Goal: Task Accomplishment & Management: Use online tool/utility

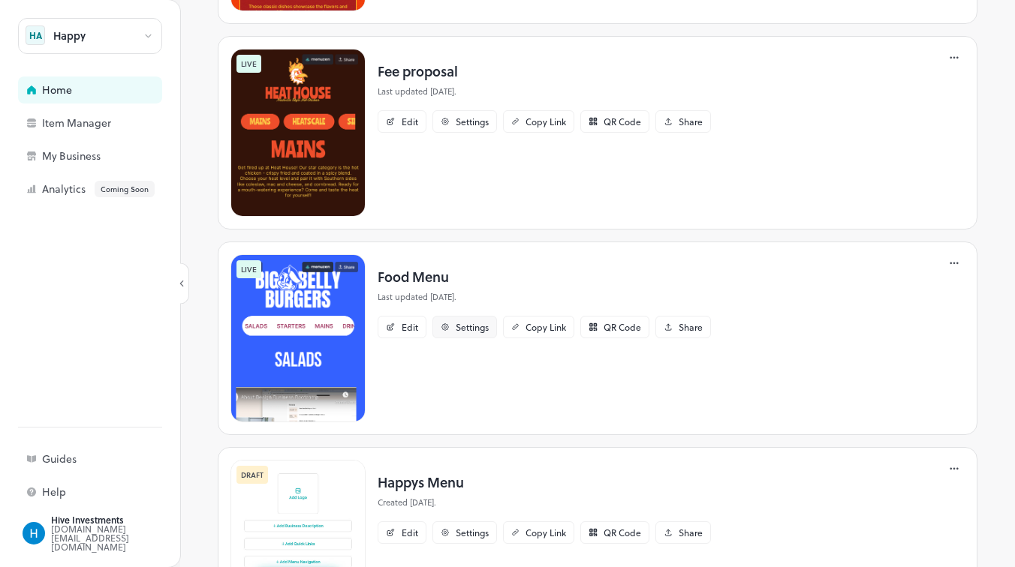
scroll to position [788, 0]
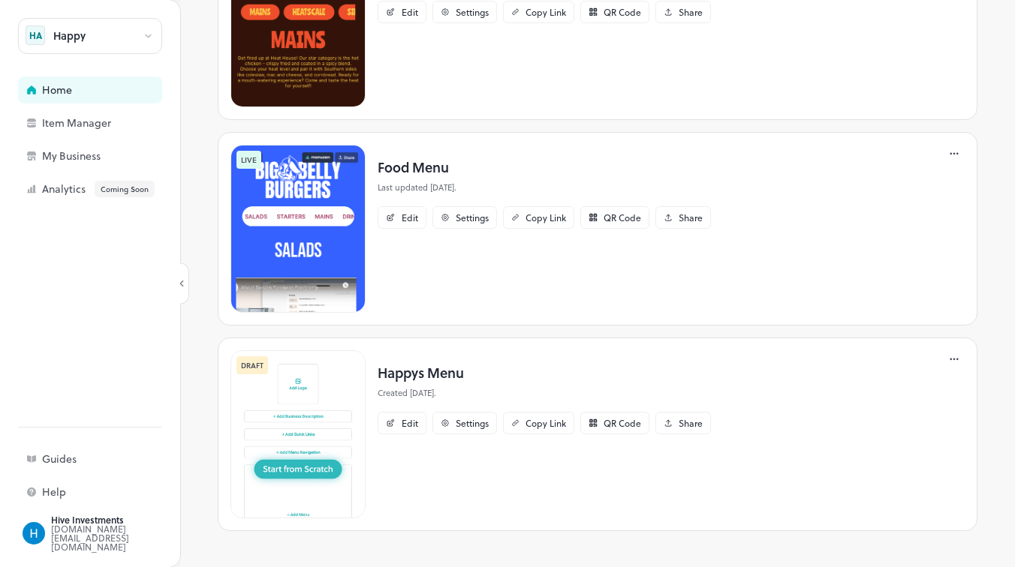
click at [317, 466] on img at bounding box center [297, 434] width 135 height 168
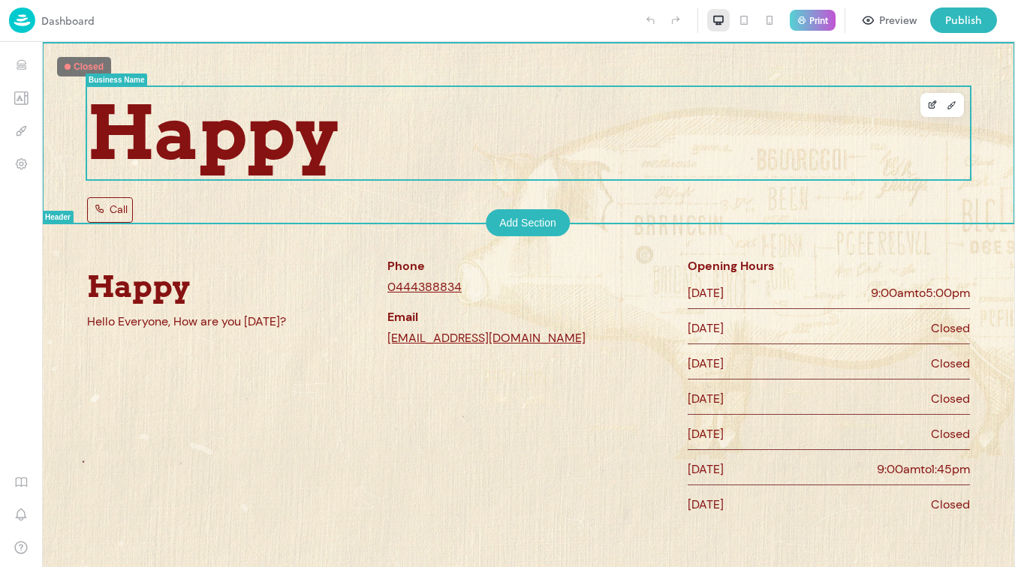
click at [217, 151] on span "Happy" at bounding box center [212, 133] width 251 height 92
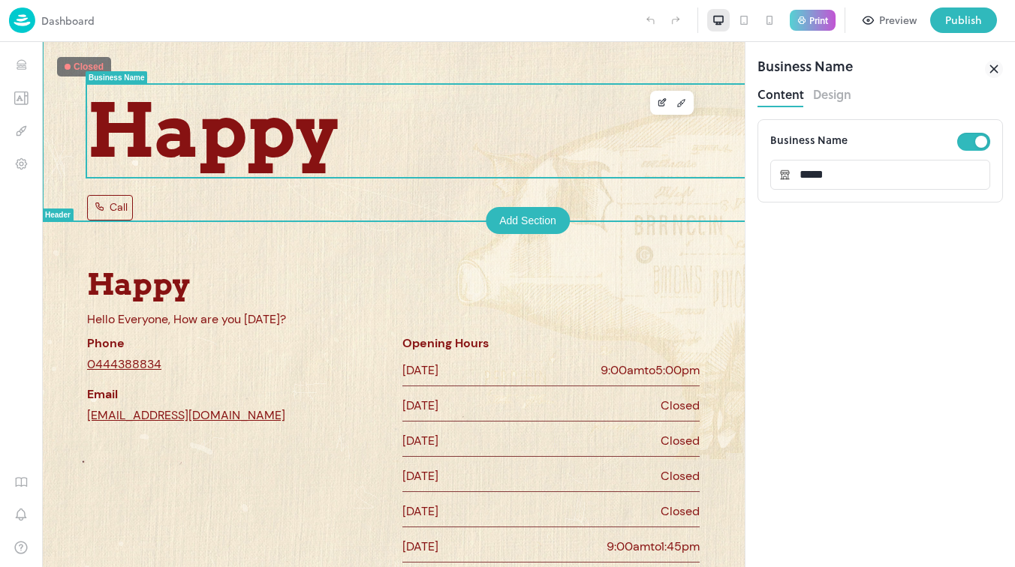
scroll to position [65, 0]
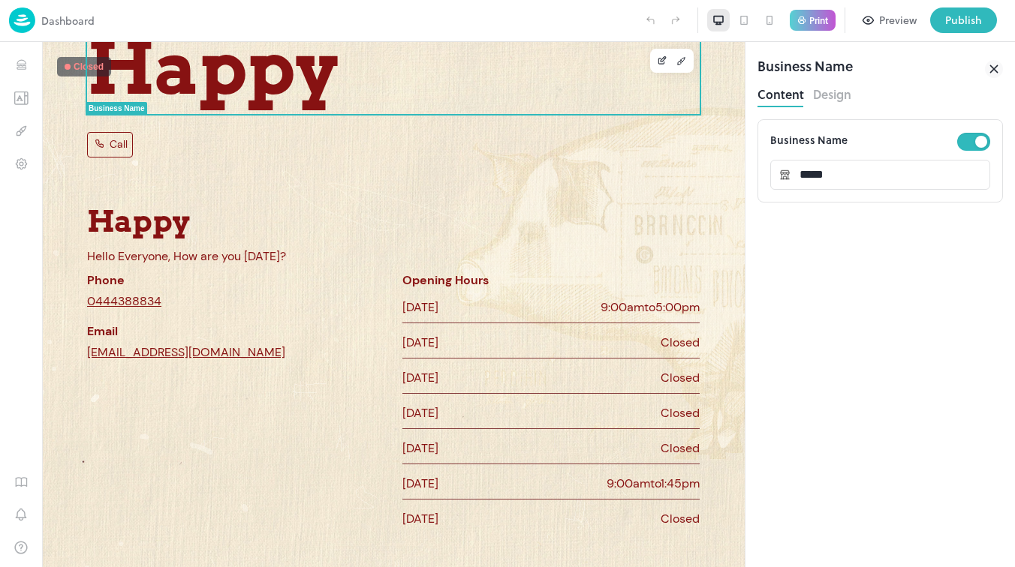
click at [19, 15] on img at bounding box center [22, 21] width 26 height 26
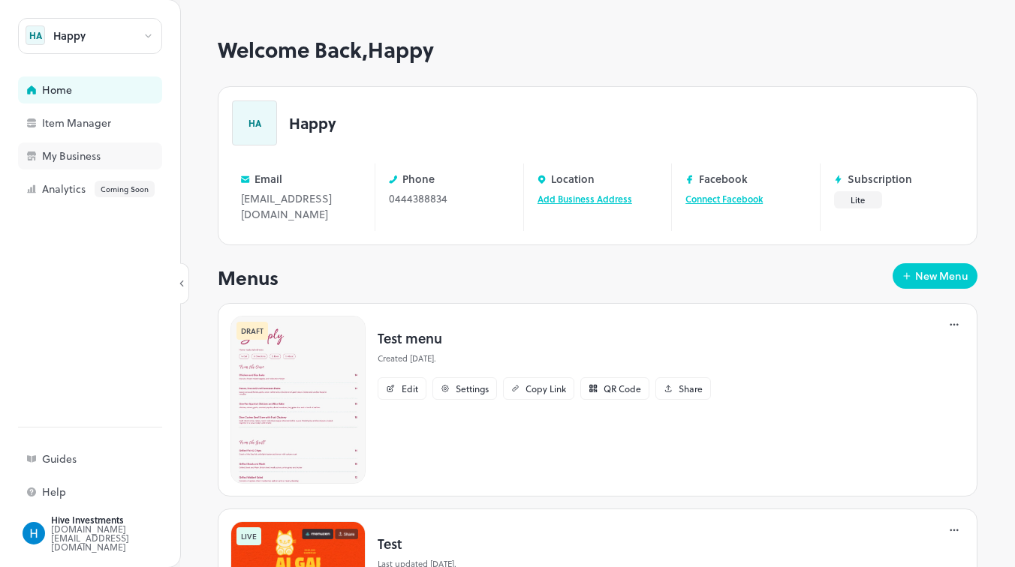
click at [92, 155] on div "My Business" at bounding box center [117, 156] width 150 height 11
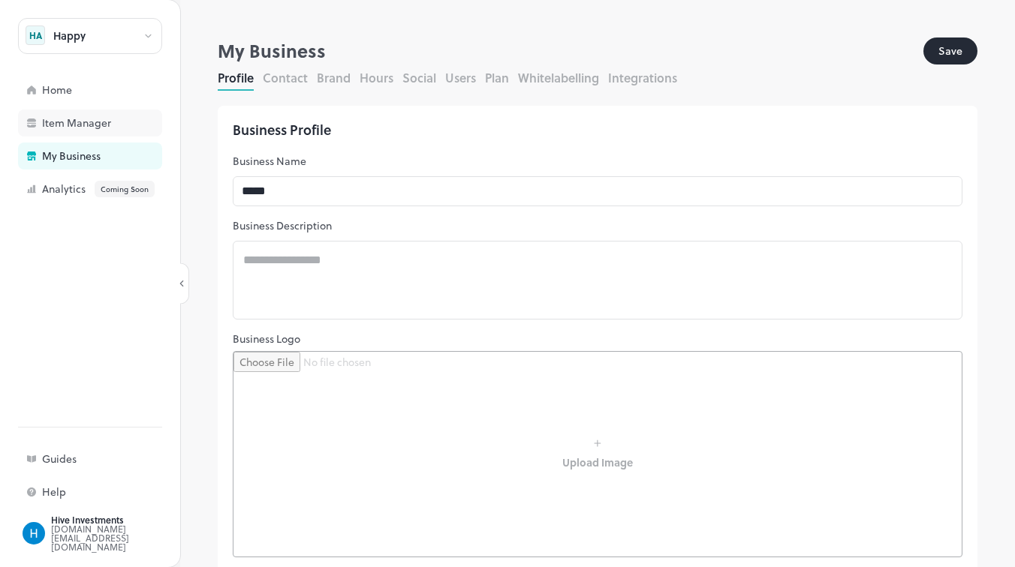
click at [96, 124] on div "Item Manager" at bounding box center [117, 123] width 150 height 11
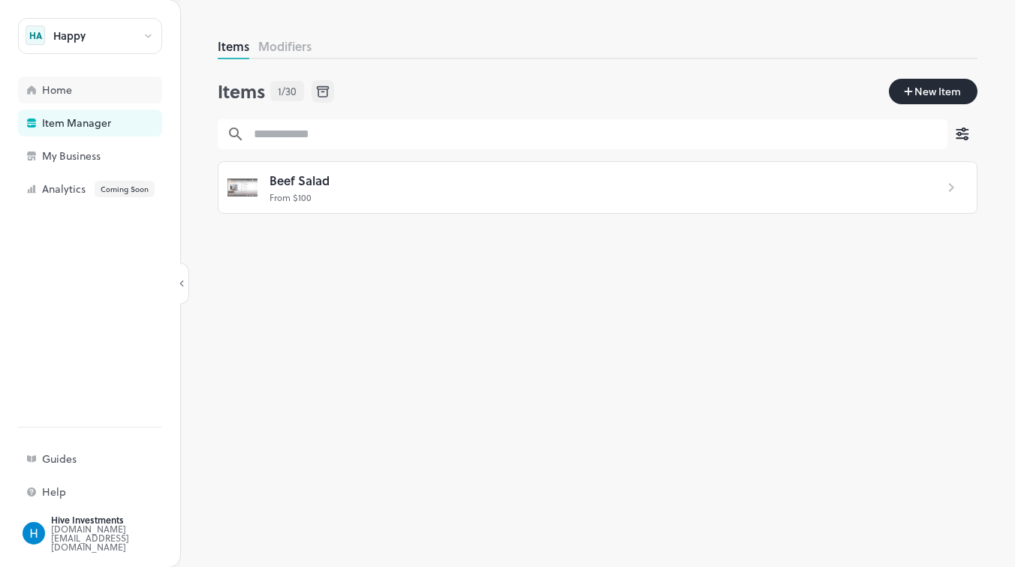
click at [86, 79] on div "Home" at bounding box center [90, 90] width 144 height 27
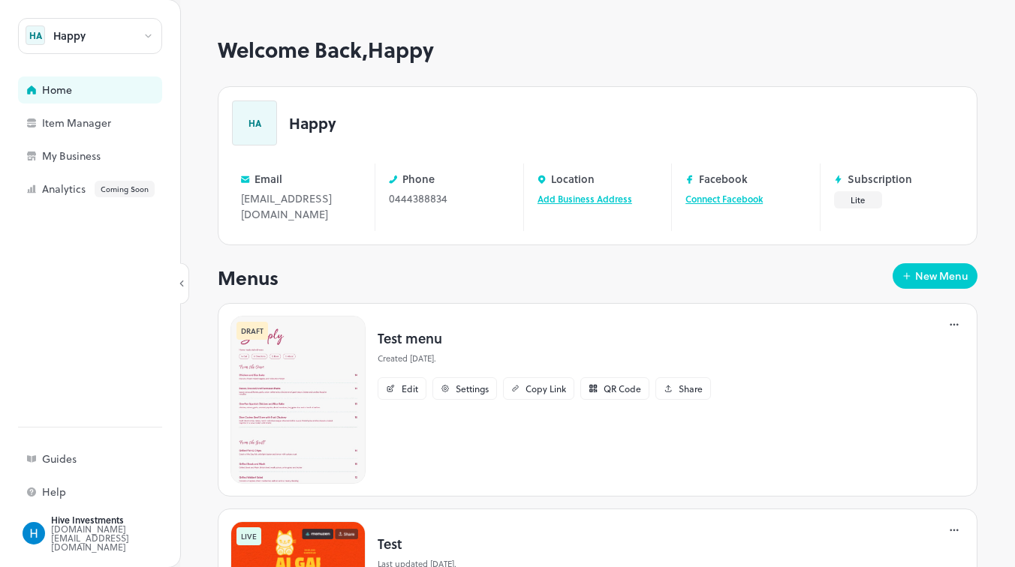
click at [946, 263] on button "New Menu" at bounding box center [934, 276] width 85 height 26
click at [932, 275] on div "New Menu" at bounding box center [941, 276] width 53 height 11
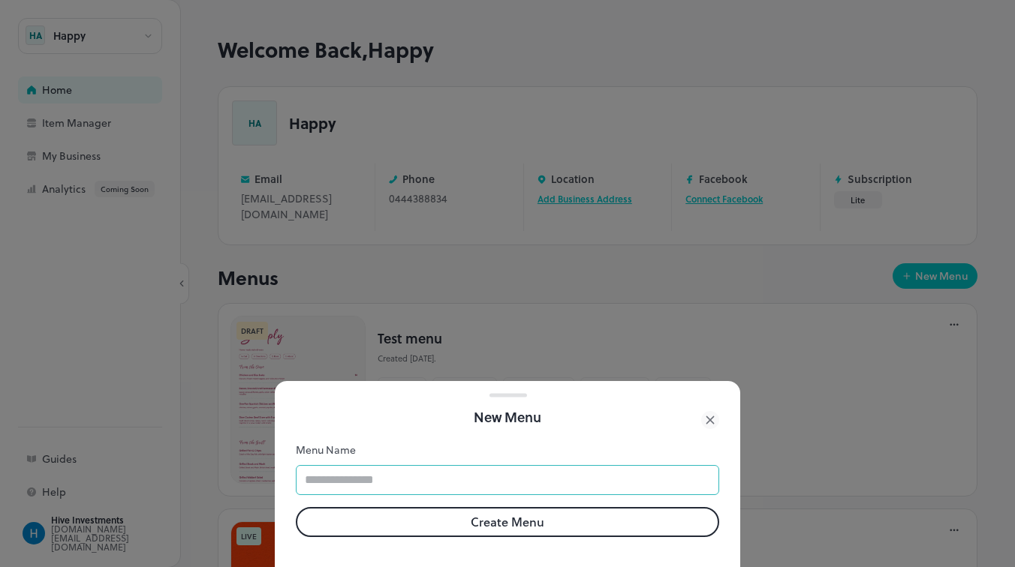
click at [468, 489] on input "text" at bounding box center [507, 480] width 423 height 30
type input "****"
click at [489, 516] on button "Create Menu" at bounding box center [507, 522] width 423 height 30
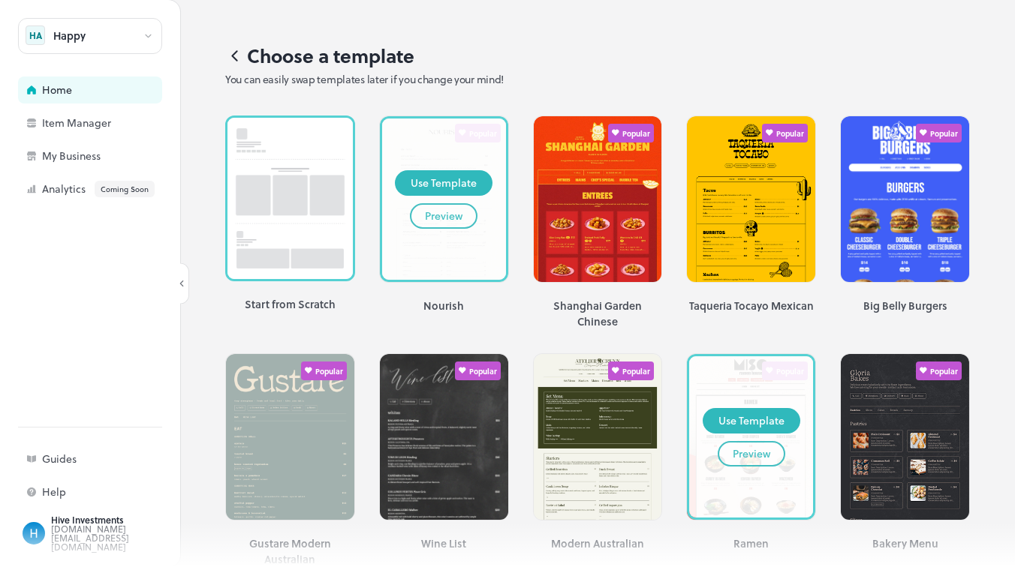
click at [751, 441] on button "Preview" at bounding box center [751, 454] width 68 height 26
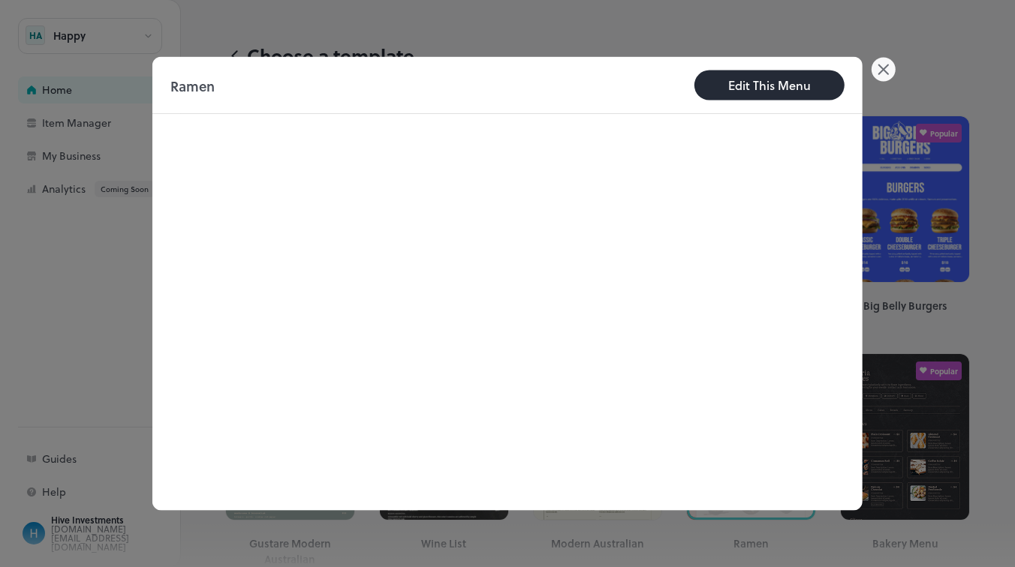
click at [882, 66] on icon at bounding box center [883, 70] width 24 height 24
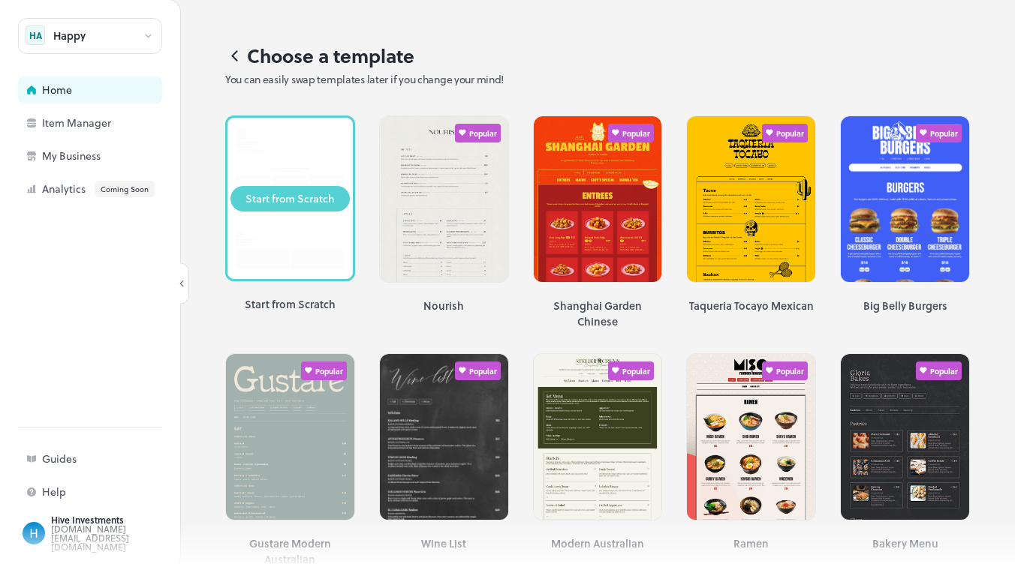
click at [287, 193] on div "Start from Scratch" at bounding box center [289, 199] width 89 height 17
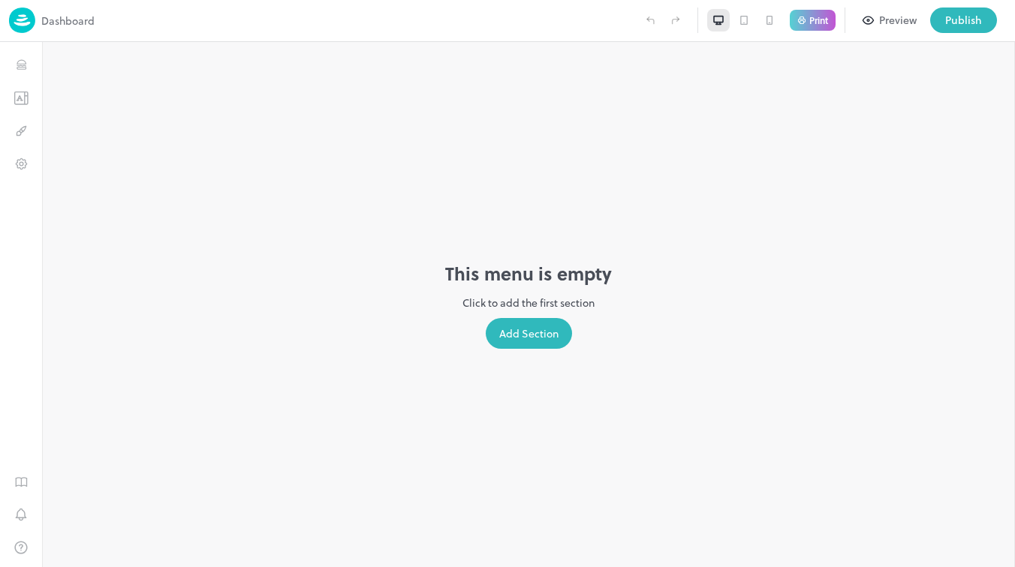
click at [532, 340] on div "Add Section" at bounding box center [529, 333] width 86 height 31
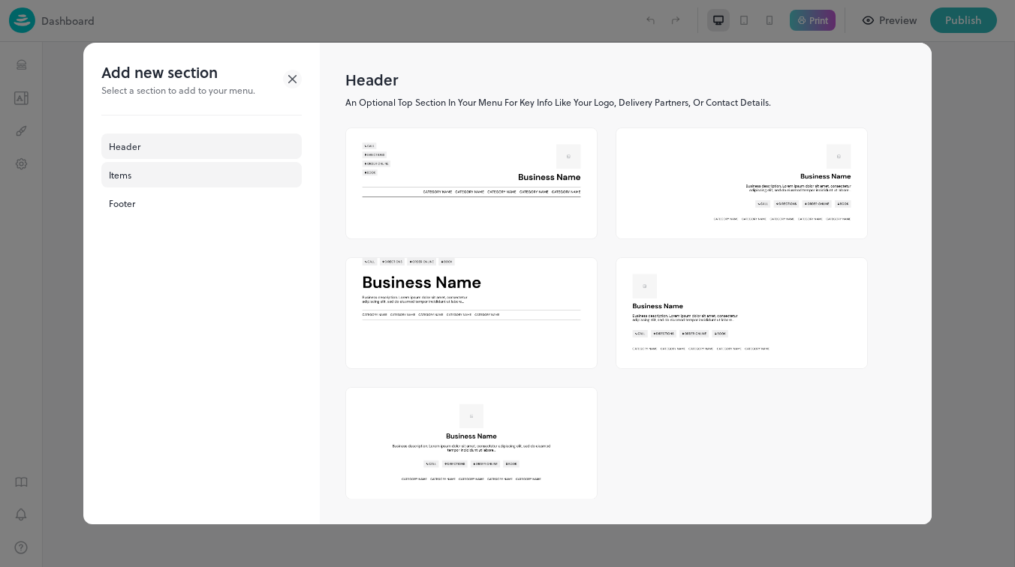
click at [151, 171] on div "Items" at bounding box center [201, 175] width 200 height 26
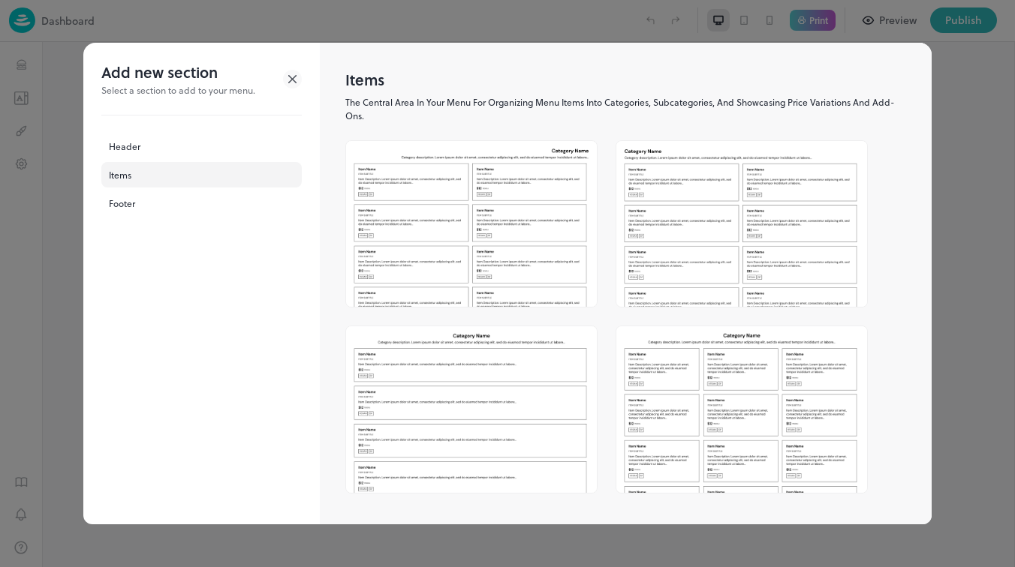
click at [124, 130] on div "Header Items Footer" at bounding box center [201, 175] width 200 height 119
click at [142, 160] on div "Header Items Footer" at bounding box center [201, 175] width 200 height 119
click at [138, 142] on div "Header" at bounding box center [201, 147] width 200 height 26
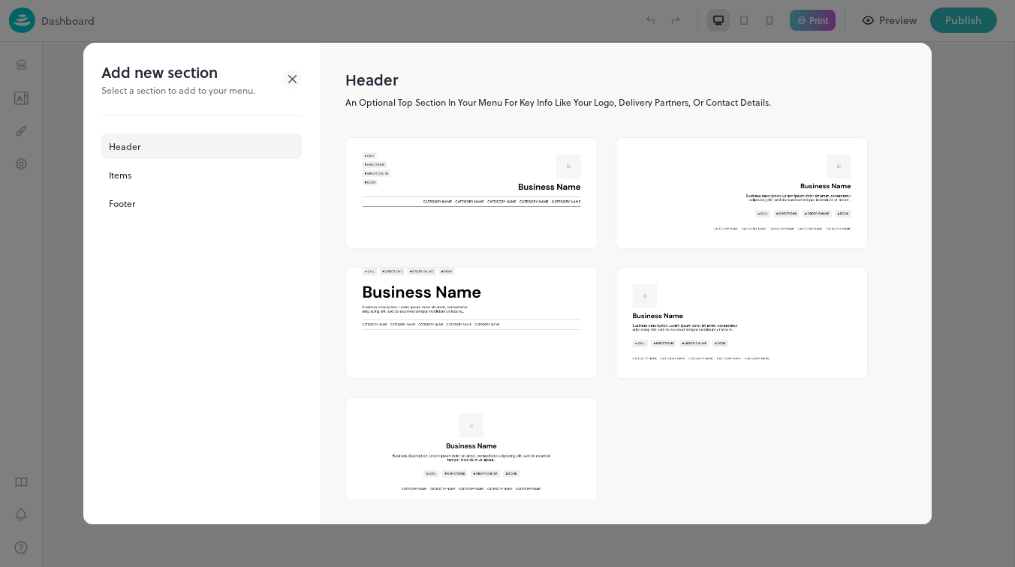
scroll to position [419, 0]
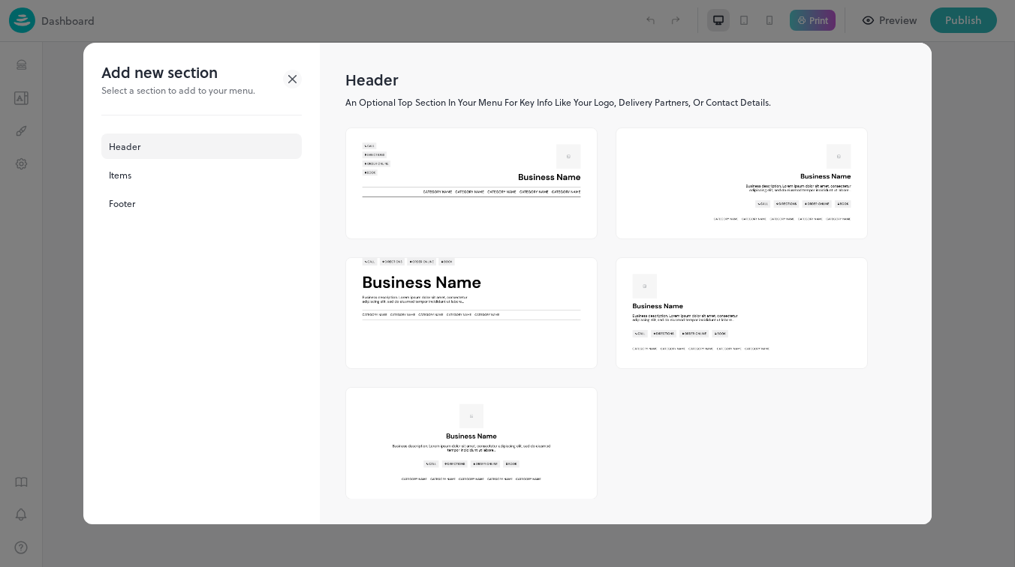
click at [478, 182] on img at bounding box center [471, 169] width 251 height 82
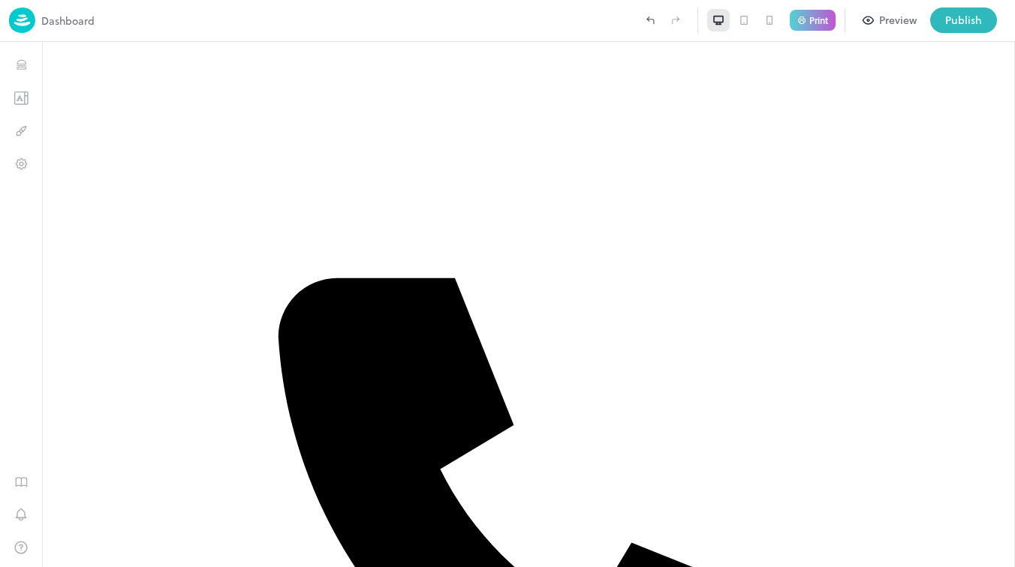
click at [765, 20] on icon at bounding box center [769, 20] width 12 height 12
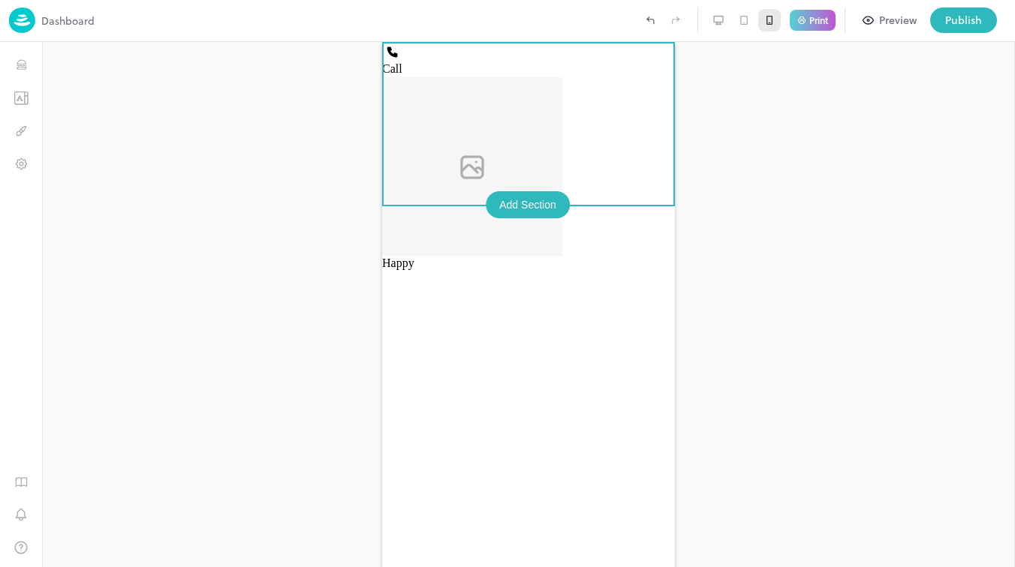
click at [508, 317] on div "Call Happy" at bounding box center [528, 304] width 293 height 525
click at [489, 199] on div "Add Section" at bounding box center [528, 204] width 84 height 27
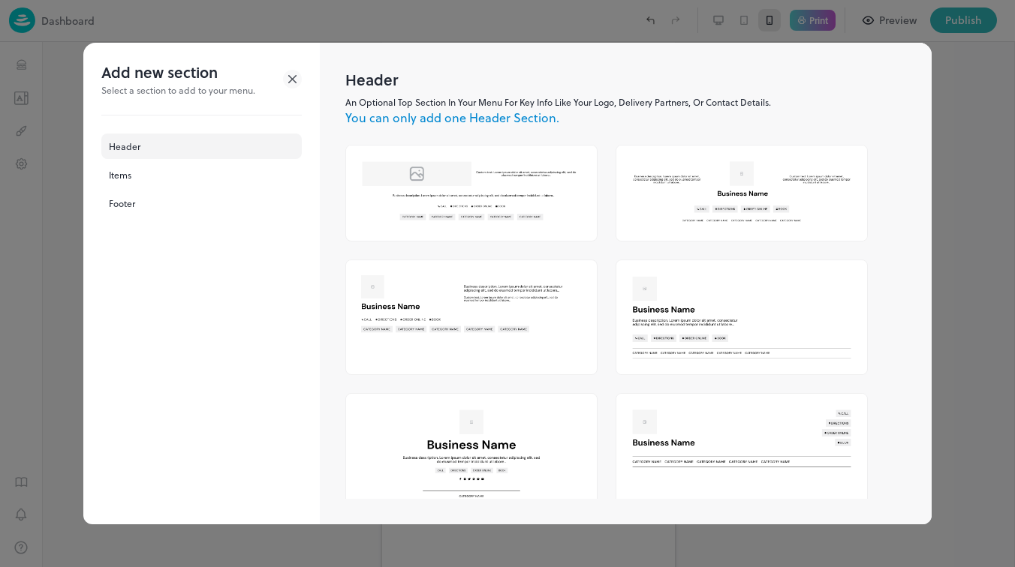
click at [126, 153] on div "Header" at bounding box center [201, 147] width 200 height 26
click at [147, 185] on div "Items" at bounding box center [201, 175] width 200 height 26
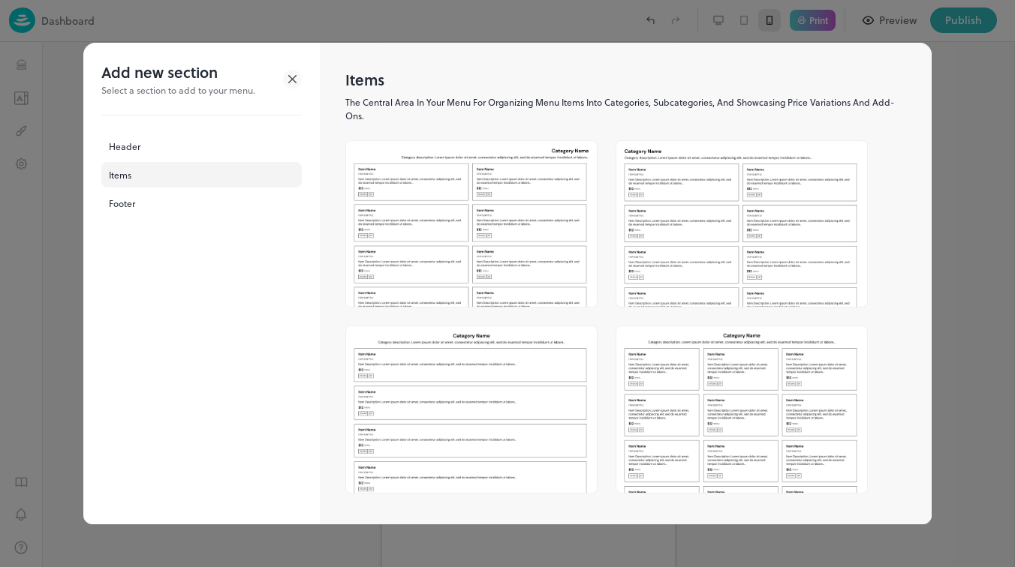
click at [486, 263] on img at bounding box center [471, 224] width 251 height 166
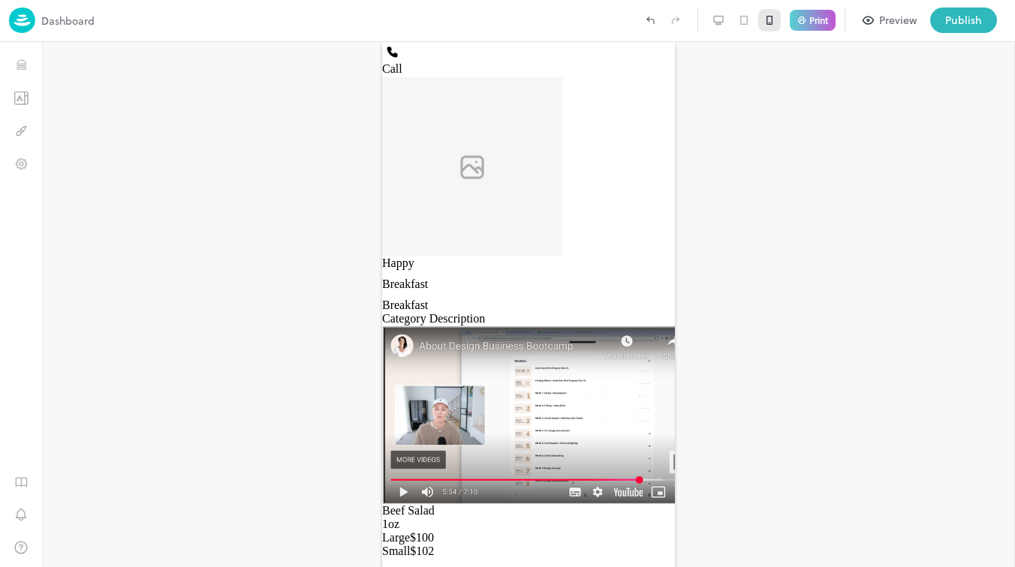
click at [750, 20] on div at bounding box center [743, 20] width 23 height 23
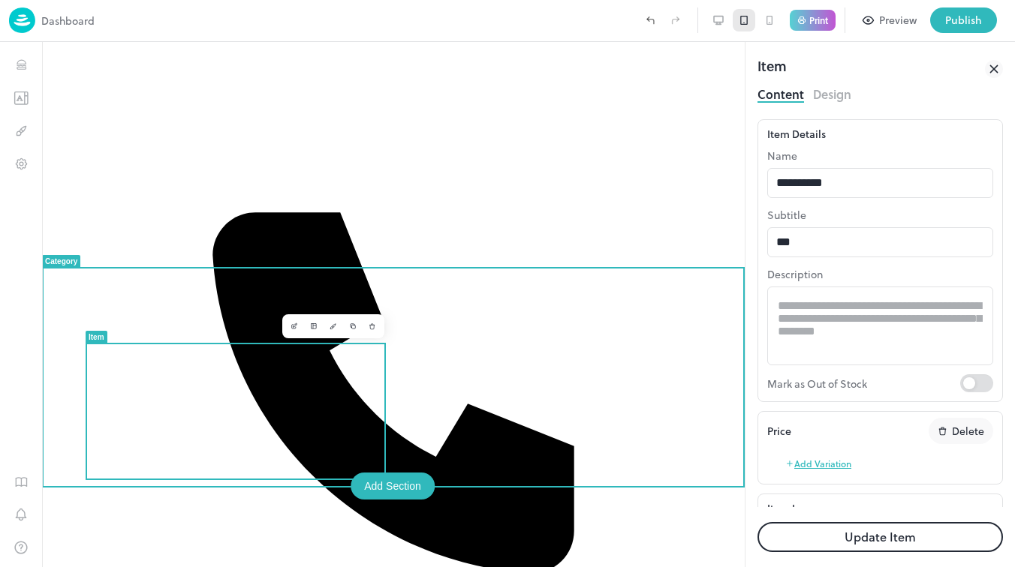
type input "*****"
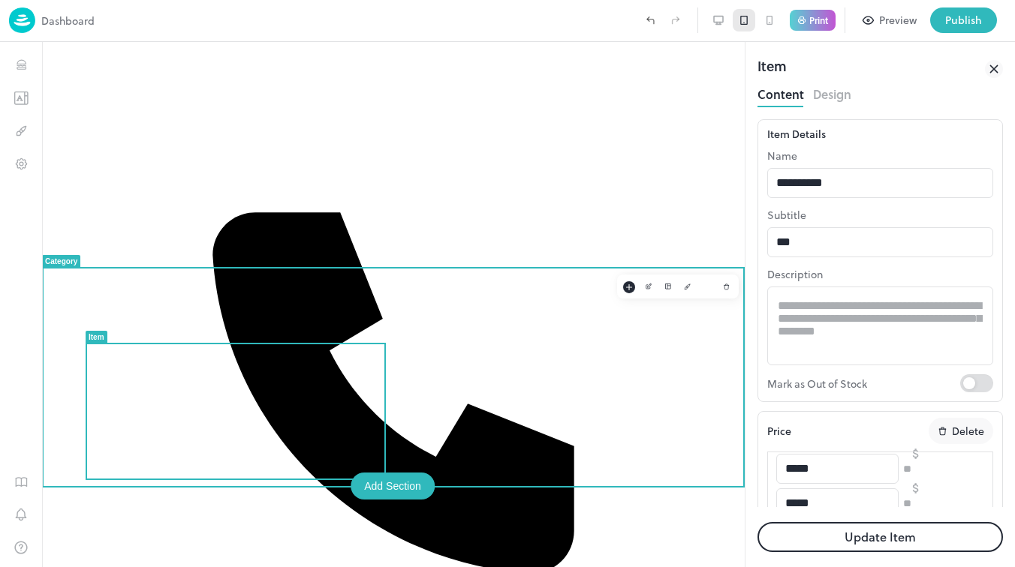
click at [405, 491] on div "Add Section" at bounding box center [392, 486] width 84 height 27
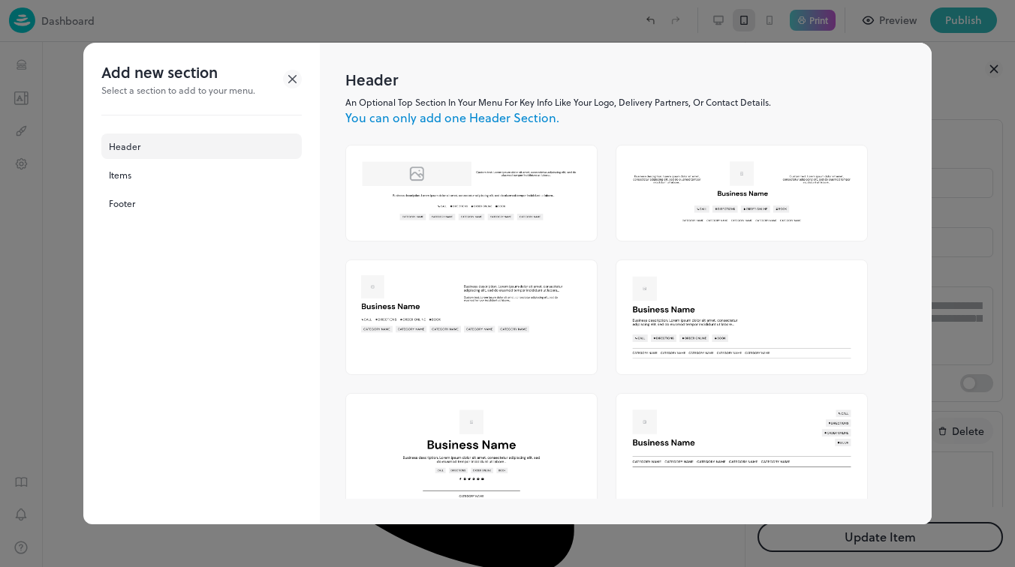
click at [953, 137] on div at bounding box center [507, 283] width 1015 height 567
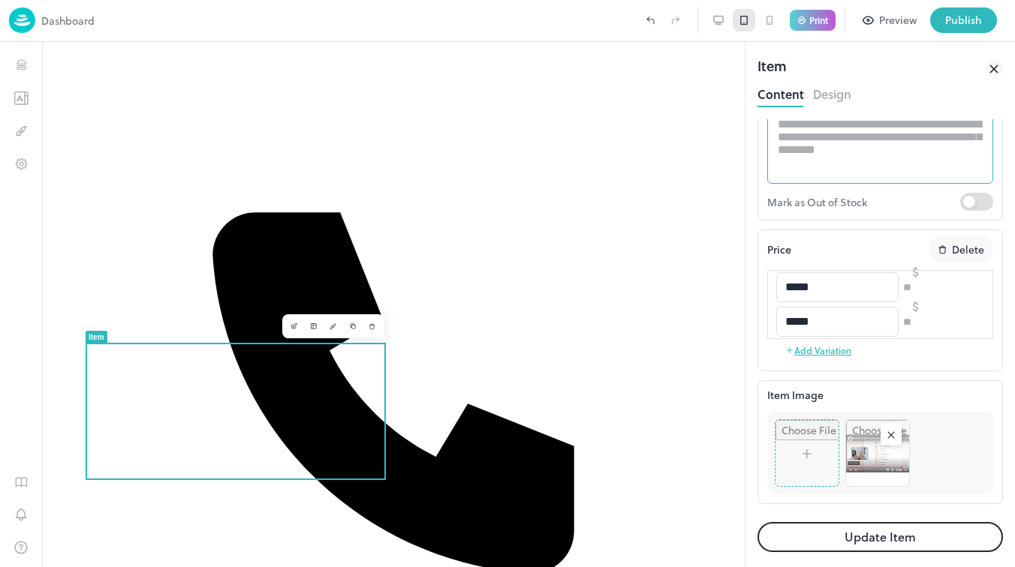
scroll to position [257, 0]
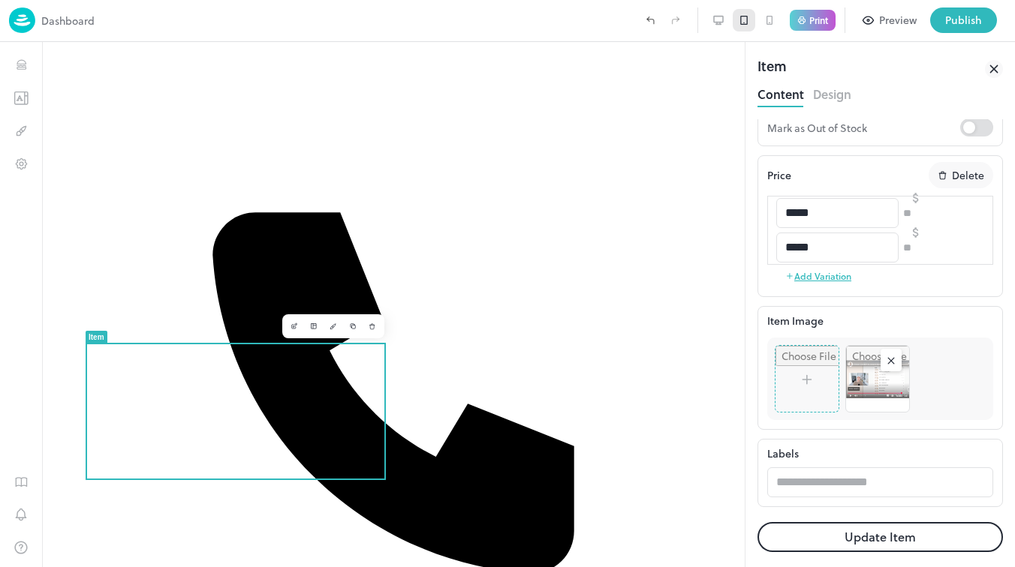
click at [845, 277] on button "Add Variation" at bounding box center [818, 276] width 66 height 23
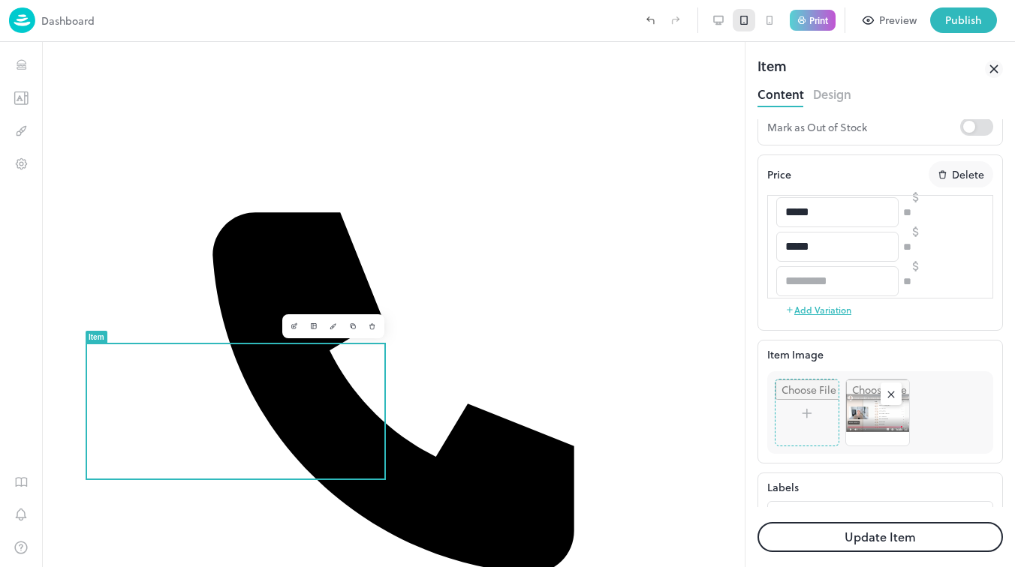
click at [845, 277] on input "text" at bounding box center [837, 281] width 122 height 30
type input "****"
click at [971, 288] on input "number" at bounding box center [952, 281] width 99 height 30
type input "*"
click at [952, 320] on div "Price Delete ***** ​ ​ *** ​ ***** ​ ​ *** ​ **** ​ ​ * ​ Add Variation" at bounding box center [880, 241] width 226 height 160
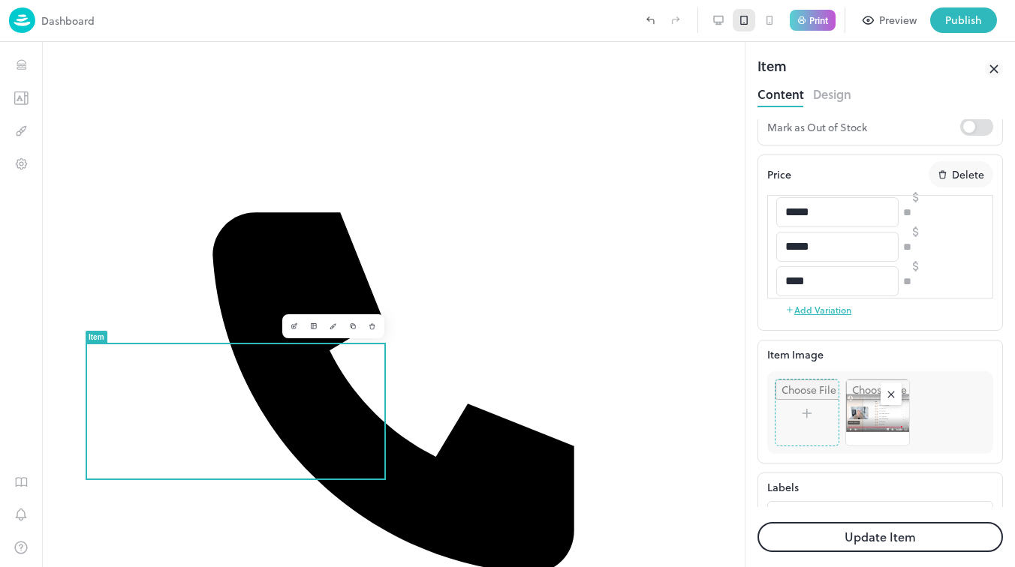
click at [886, 534] on button "Update Item" at bounding box center [879, 537] width 245 height 30
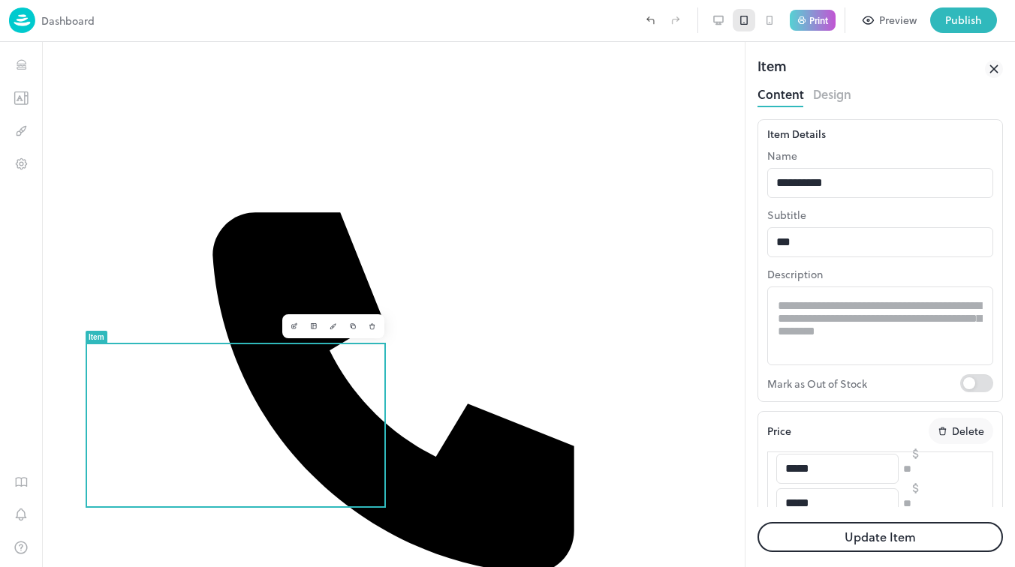
click at [868, 23] on icon "button" at bounding box center [868, 21] width 13 height 14
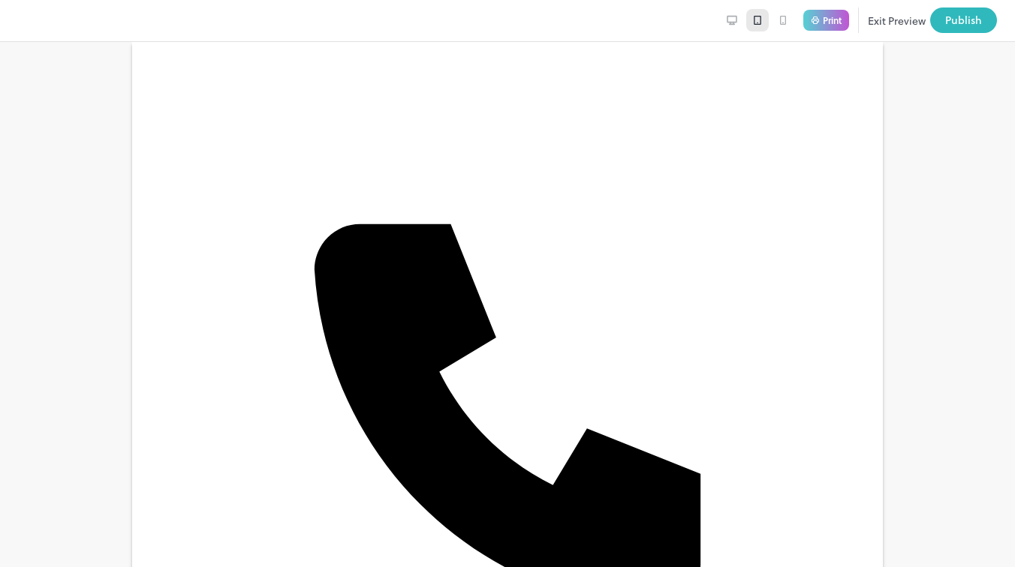
click at [891, 22] on button "Exit Preview" at bounding box center [897, 21] width 58 height 26
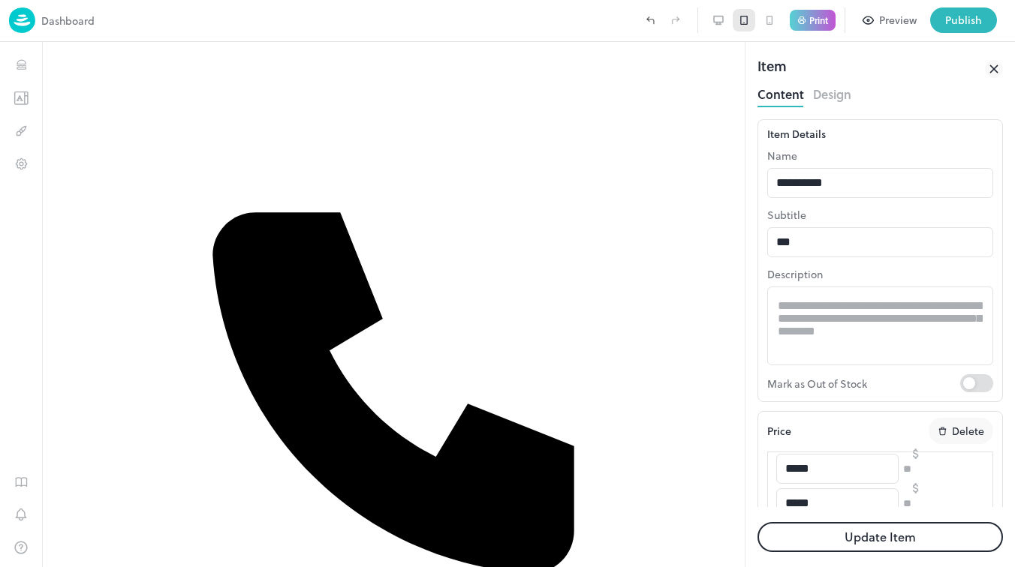
click at [804, 17] on icon at bounding box center [801, 20] width 9 height 9
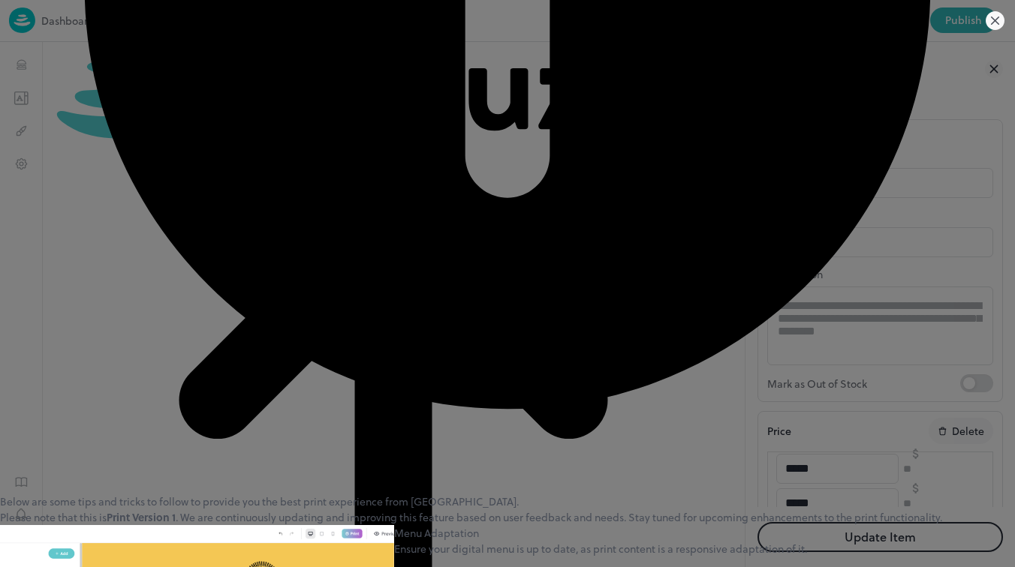
scroll to position [697, 0]
click at [996, 16] on icon at bounding box center [994, 20] width 19 height 19
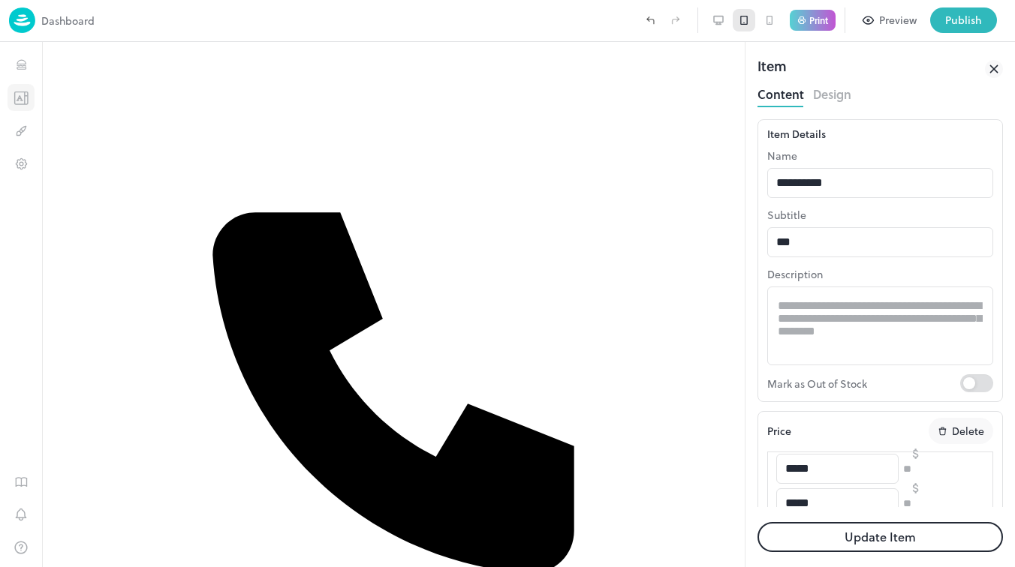
click at [21, 99] on icon "Templates" at bounding box center [19, 97] width 5 height 5
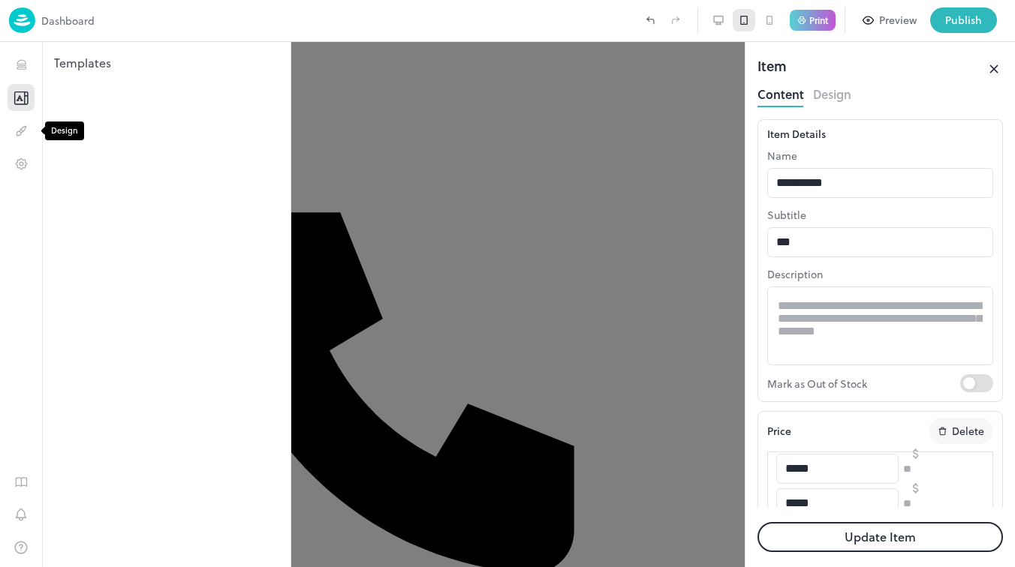
click at [14, 101] on icon "Templates" at bounding box center [21, 98] width 15 height 14
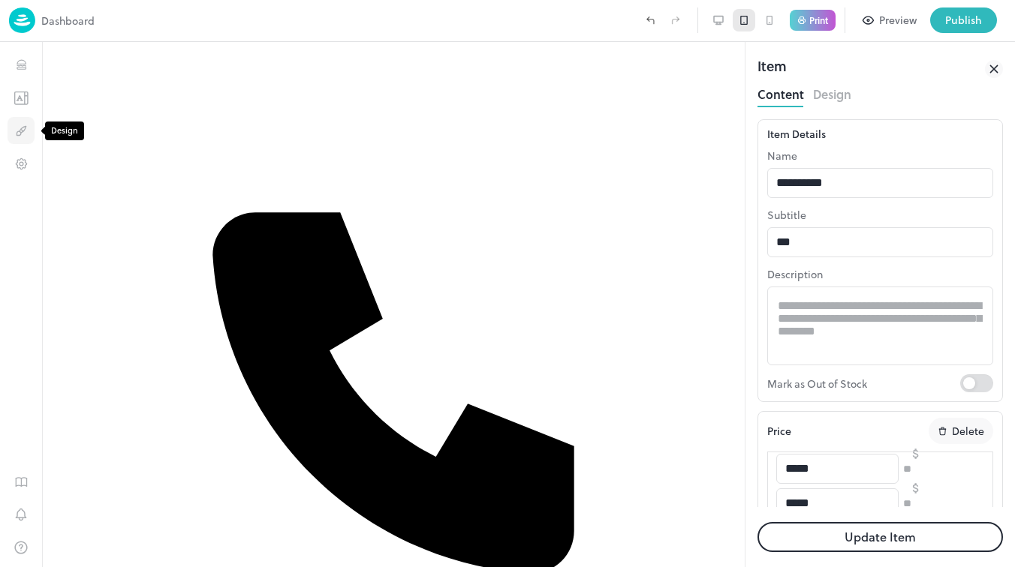
click at [18, 129] on icon "Design" at bounding box center [21, 131] width 14 height 14
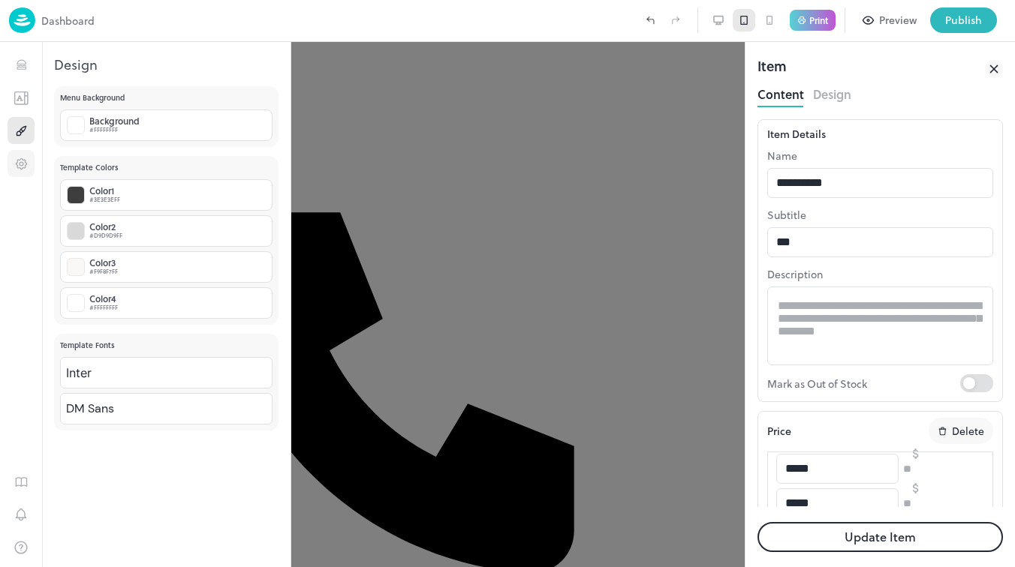
click at [20, 159] on icon "Settings" at bounding box center [21, 164] width 14 height 14
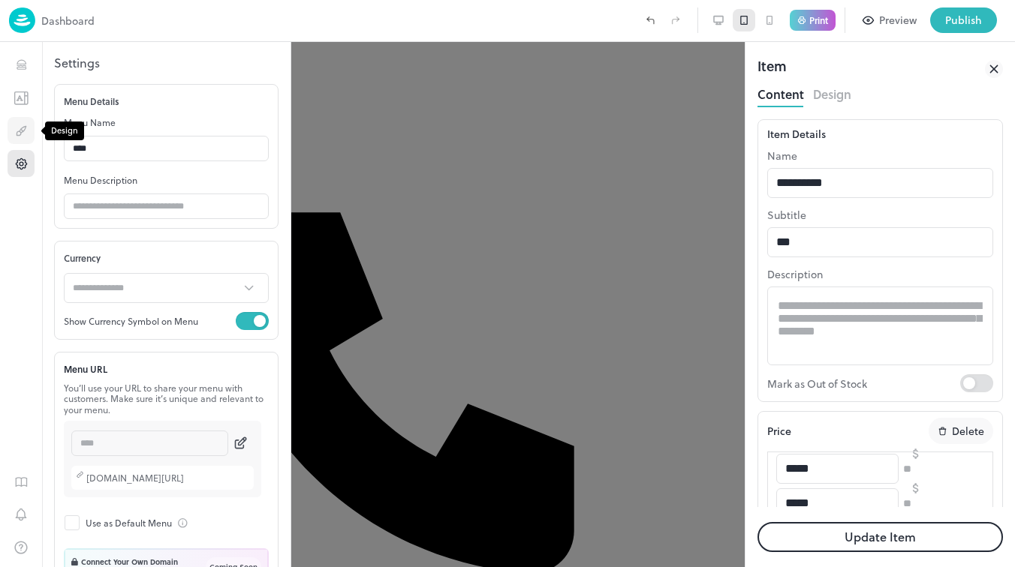
click at [17, 132] on icon "Design" at bounding box center [19, 133] width 4 height 4
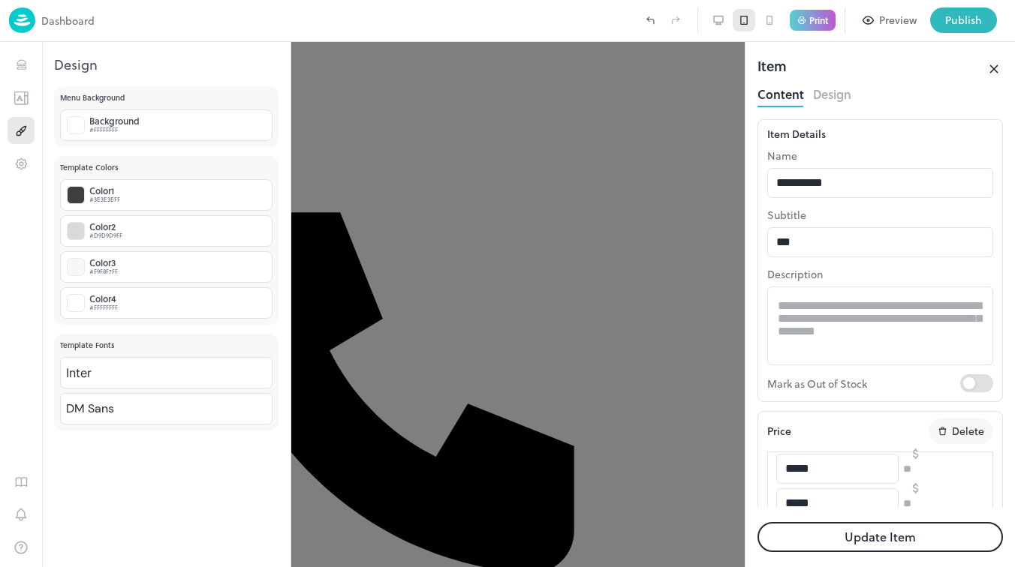
click at [3, 68] on div "1" at bounding box center [21, 304] width 42 height 525
click at [562, 85] on div at bounding box center [507, 283] width 1015 height 567
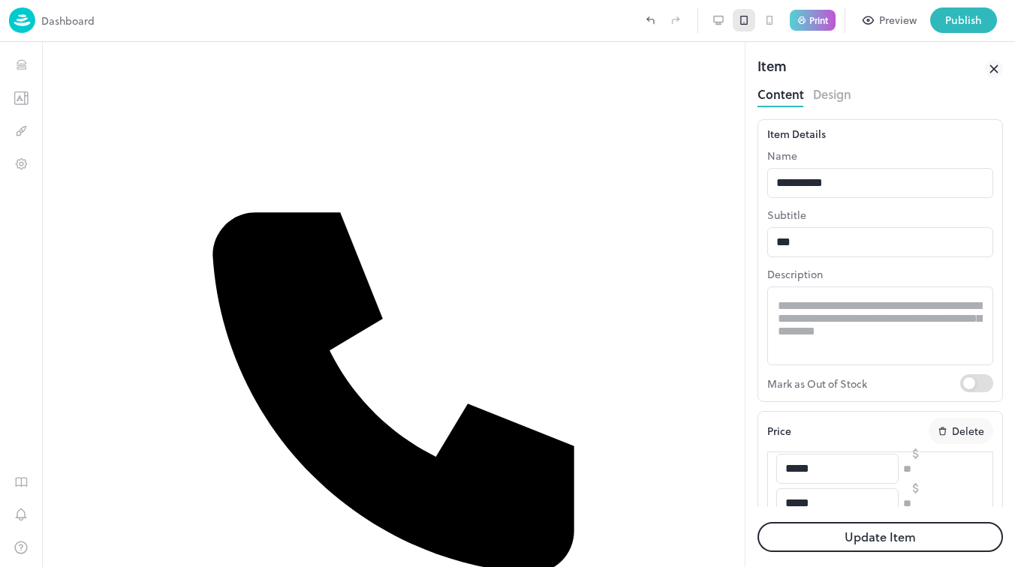
click at [993, 72] on icon at bounding box center [994, 69] width 18 height 18
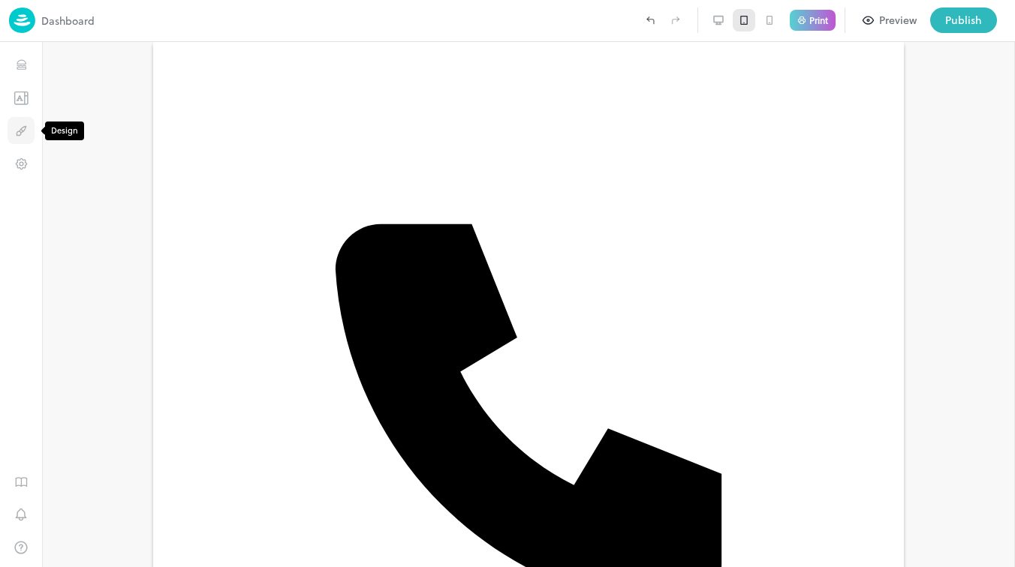
click at [17, 132] on icon "Design" at bounding box center [19, 133] width 4 height 4
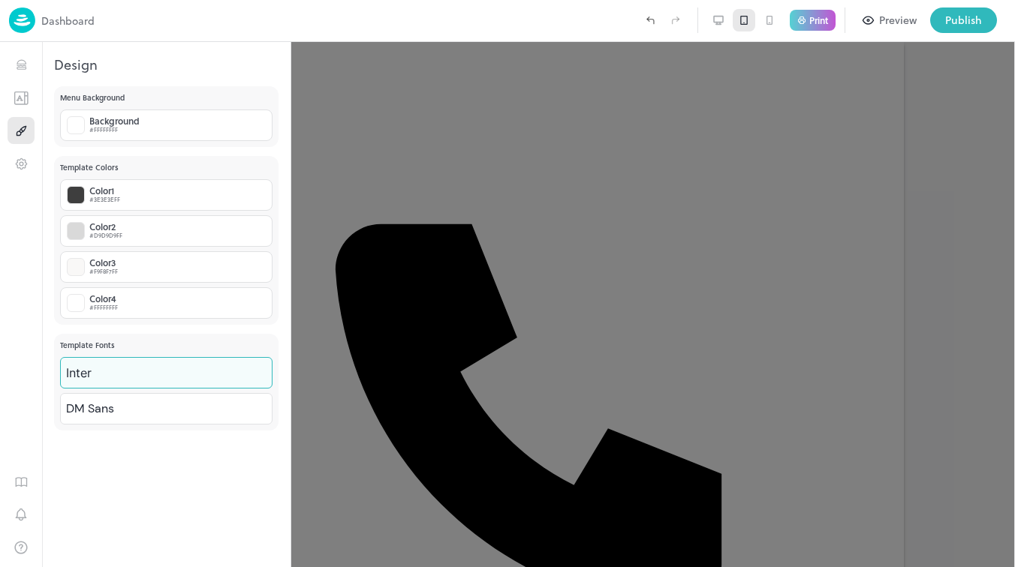
click at [182, 374] on body "Dashboard Print Preview Publish 1 Items 1/30 Add Breakfast Beef Salad To pick u…" at bounding box center [507, 283] width 1015 height 567
click at [181, 538] on div at bounding box center [507, 283] width 1015 height 567
click at [191, 513] on div "Menu Background Background #FFFFFFFF Template Colors Color 1 #3E3E3EFF Color 2 …" at bounding box center [166, 326] width 248 height 481
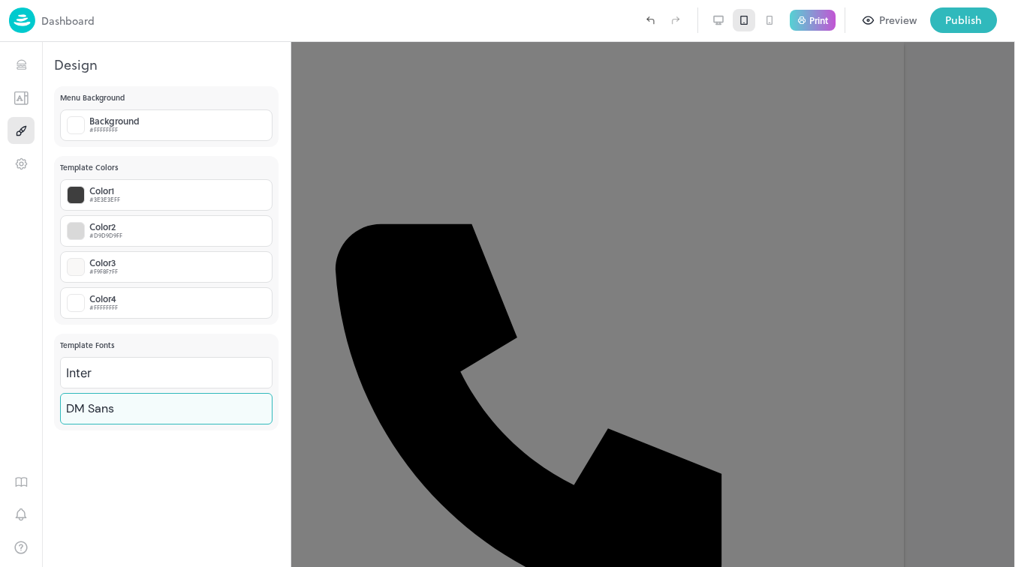
click at [171, 403] on body "Dashboard Print Preview Publish 1 Items 1/30 Add Breakfast Beef Salad To pick u…" at bounding box center [507, 283] width 1015 height 567
type input "**********"
click at [663, 310] on div at bounding box center [507, 283] width 1015 height 567
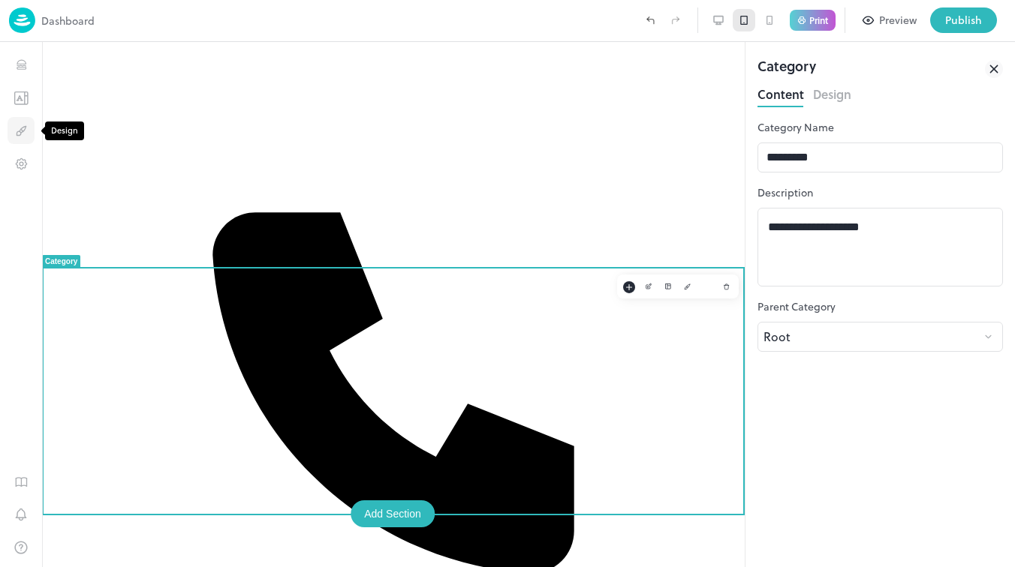
click at [23, 122] on button "Design" at bounding box center [21, 130] width 27 height 27
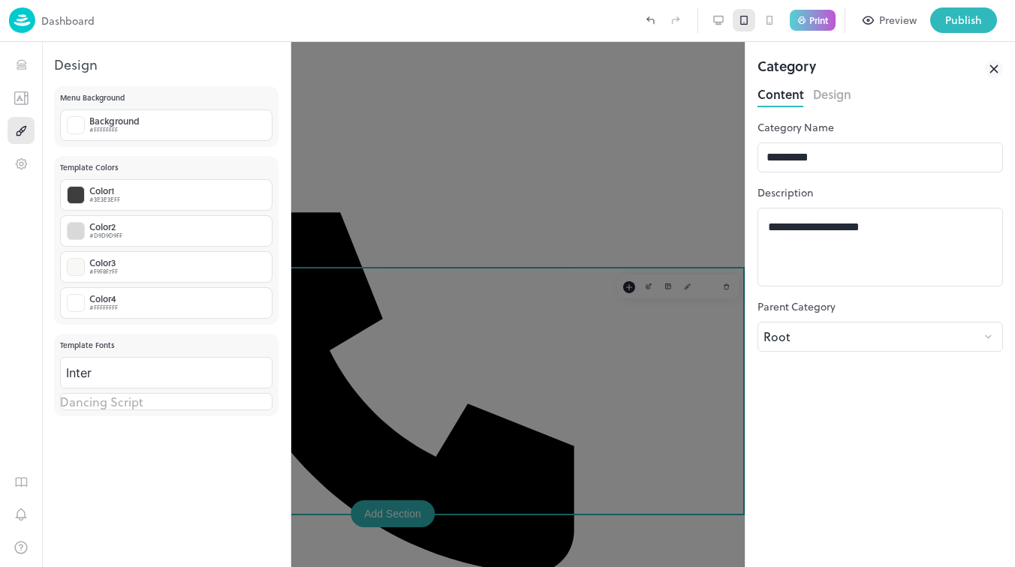
click at [597, 408] on div at bounding box center [507, 283] width 1015 height 567
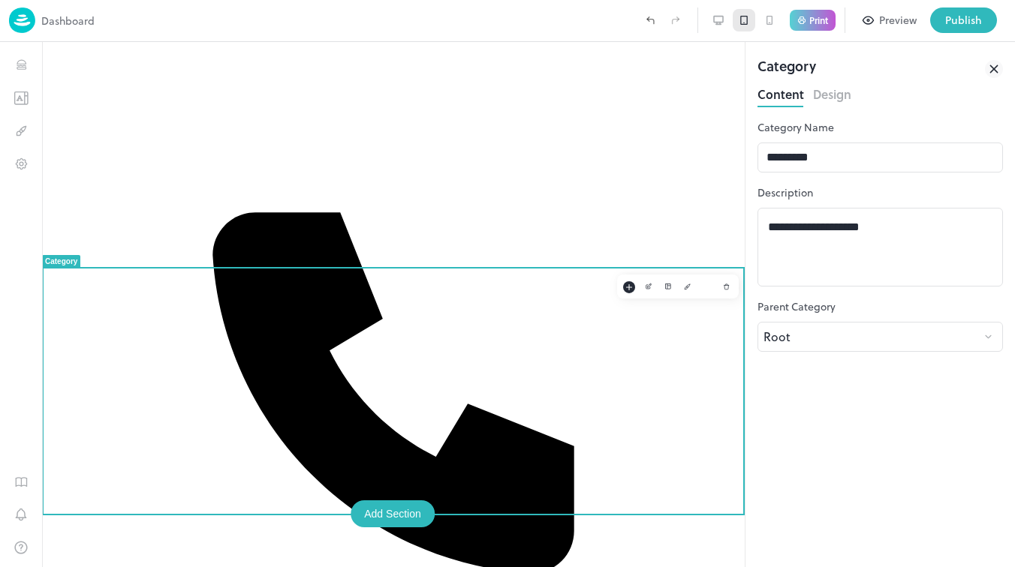
click at [827, 110] on div "**********" at bounding box center [879, 337] width 245 height 460
click at [828, 91] on button "Design" at bounding box center [832, 93] width 38 height 20
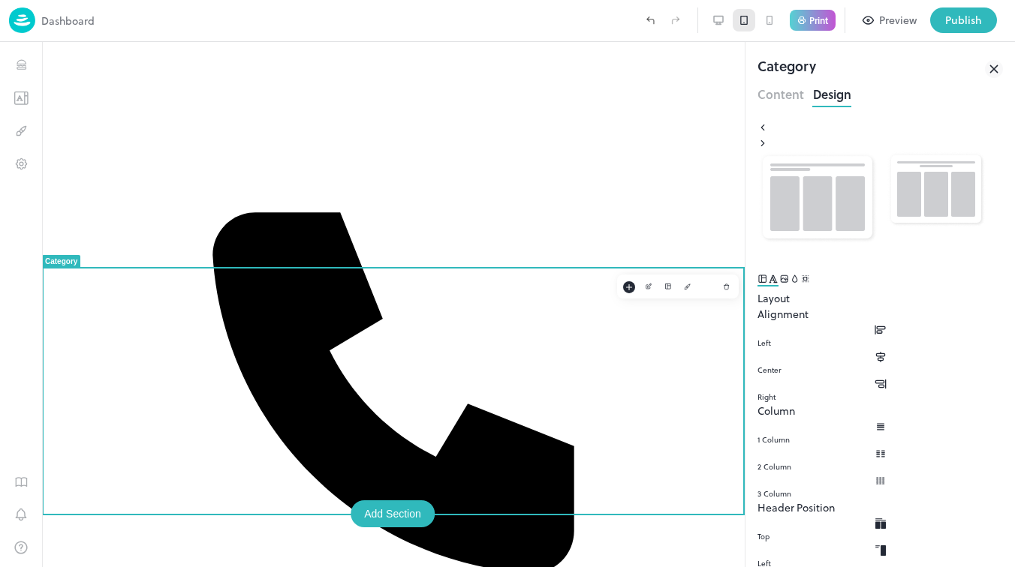
click at [777, 283] on icon "Font" at bounding box center [772, 279] width 8 height 8
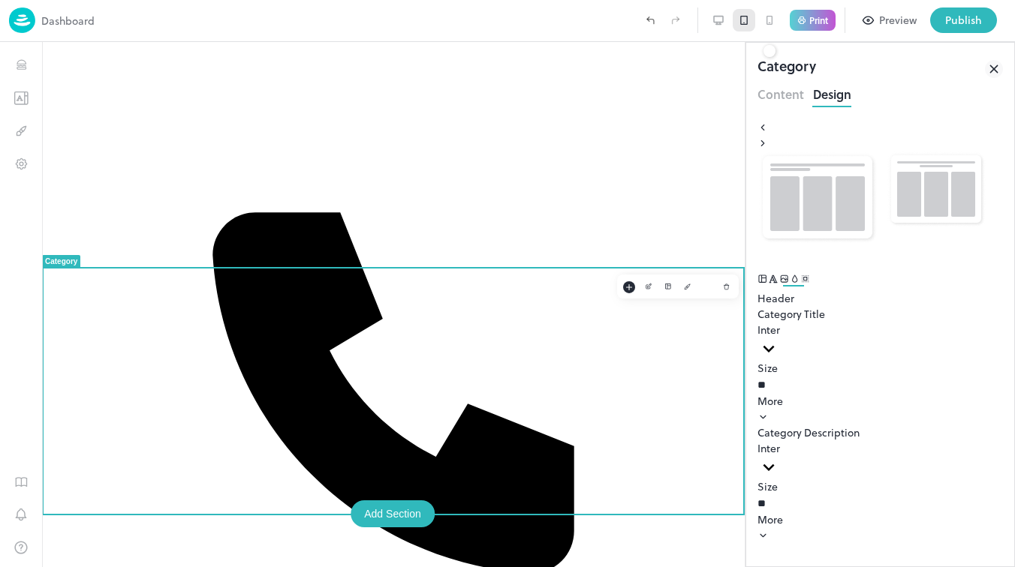
click at [789, 279] on icon "Image" at bounding box center [784, 279] width 11 height 11
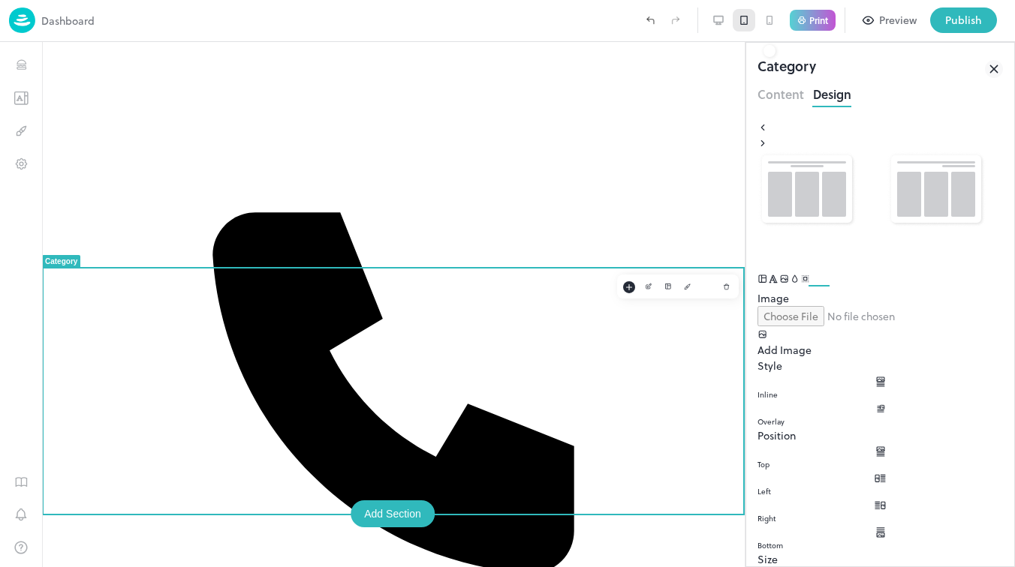
click at [932, 227] on div at bounding box center [946, 189] width 120 height 77
click at [914, 217] on img at bounding box center [935, 189] width 99 height 77
click at [907, 216] on div at bounding box center [946, 189] width 120 height 77
click at [877, 151] on div at bounding box center [817, 197] width 120 height 93
click at [32, 29] on img at bounding box center [22, 21] width 26 height 26
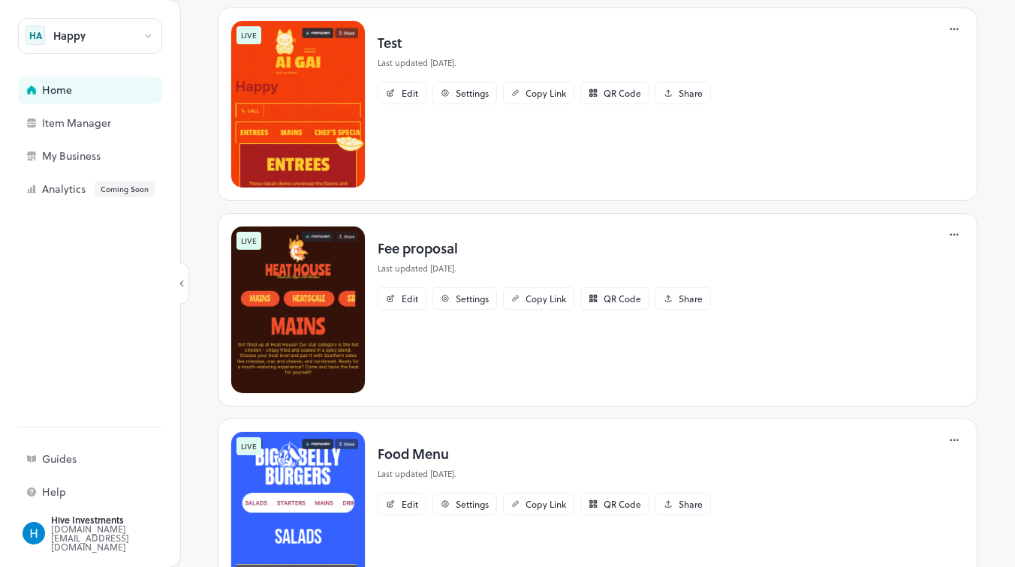
scroll to position [589, 0]
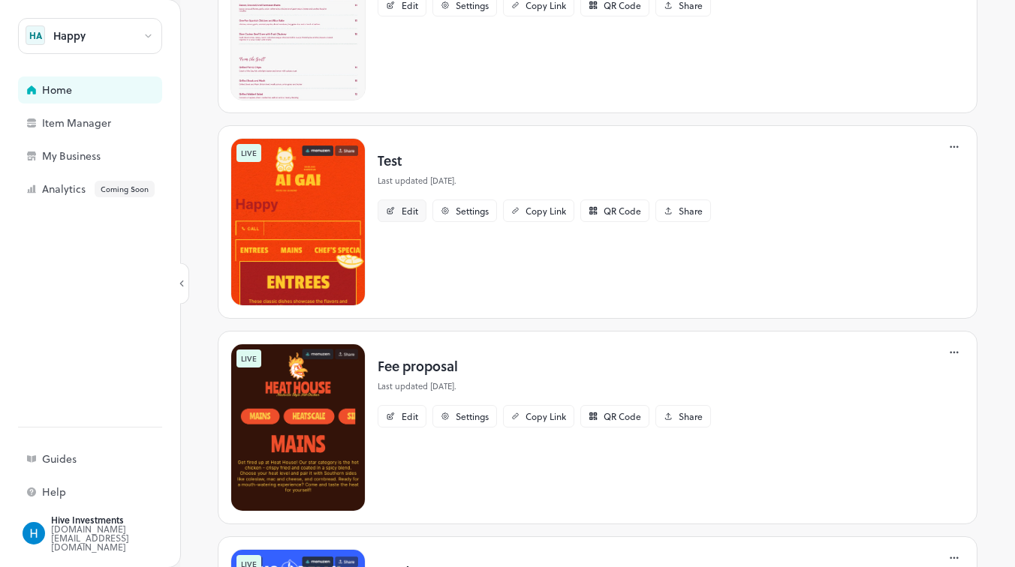
click at [417, 212] on div "Edit" at bounding box center [410, 210] width 17 height 9
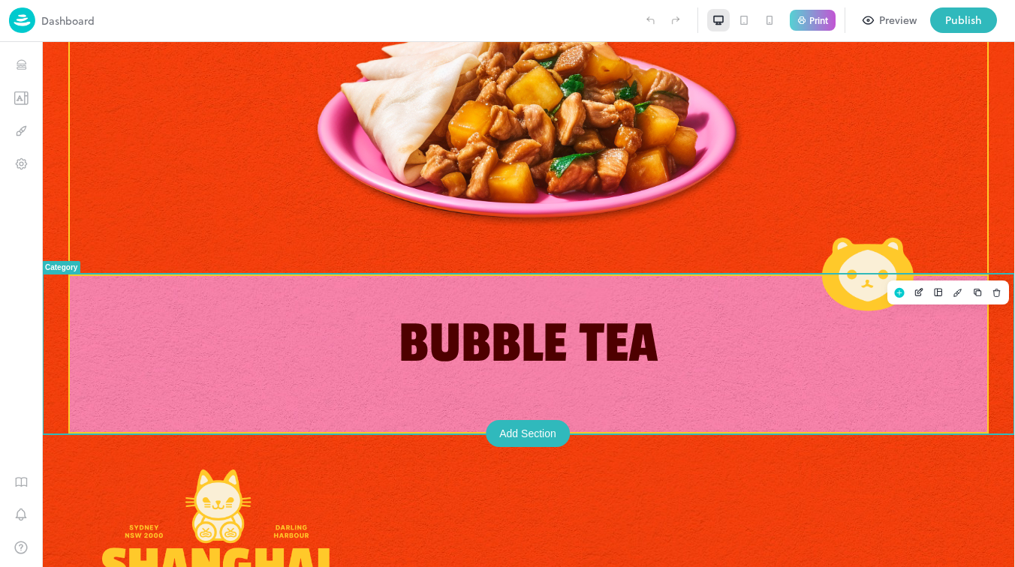
scroll to position [1065, 0]
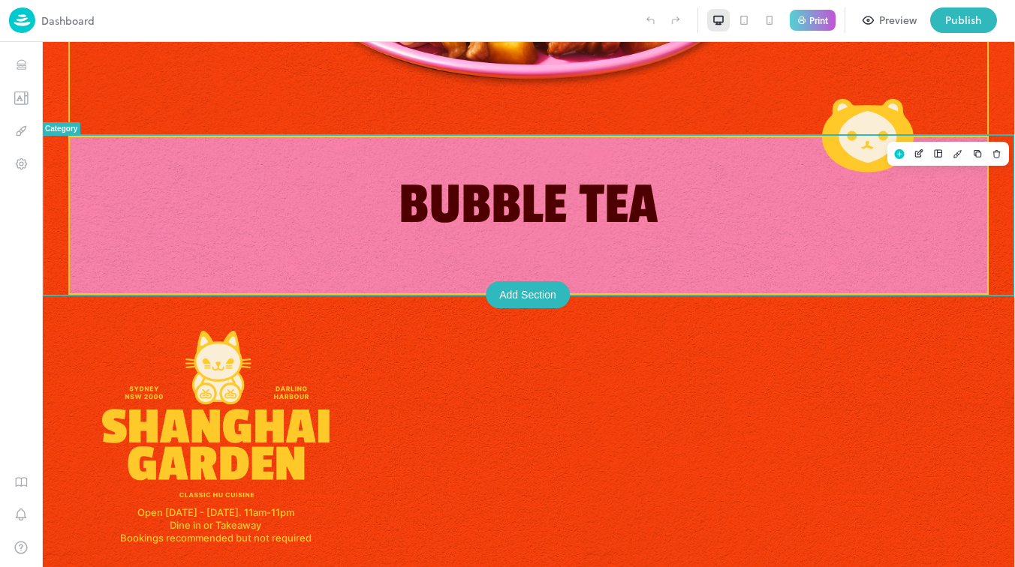
click at [543, 291] on div "Add Section" at bounding box center [528, 294] width 84 height 27
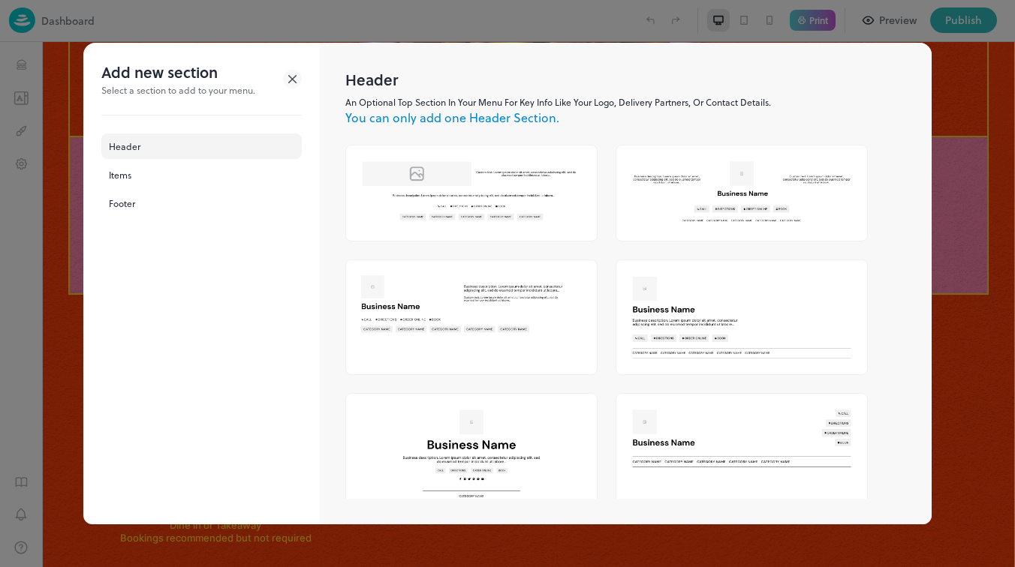
click at [467, 2] on div at bounding box center [507, 283] width 1015 height 567
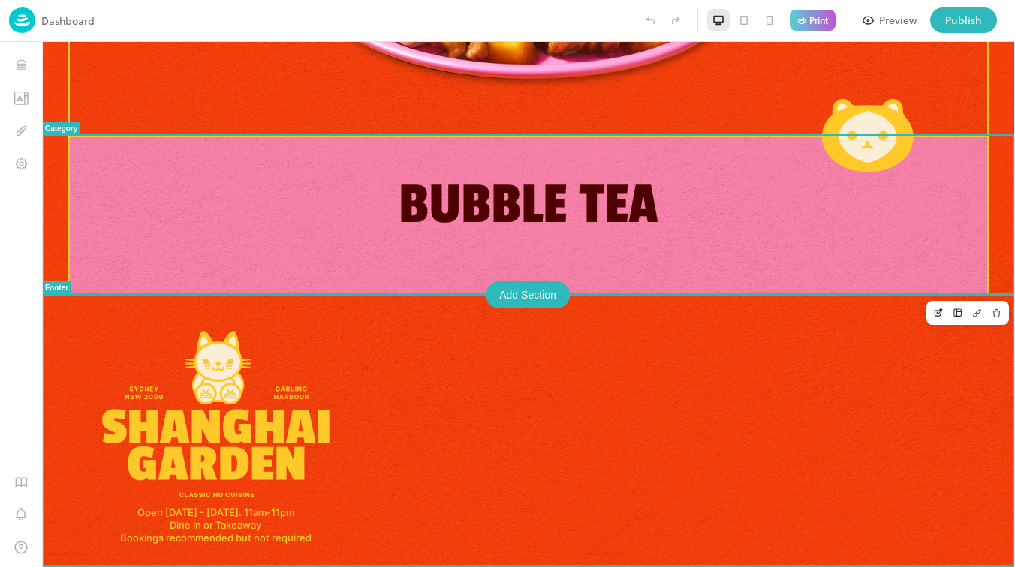
click at [524, 287] on div "Add Section" at bounding box center [528, 294] width 84 height 27
